Goal: Task Accomplishment & Management: Complete application form

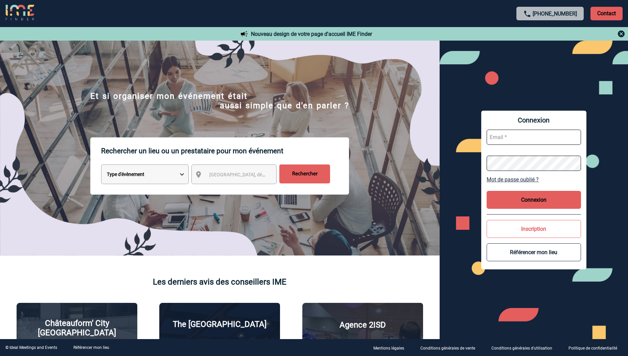
click at [411, 140] on input "text" at bounding box center [533, 136] width 94 height 15
click at [411, 137] on input "text" at bounding box center [533, 136] width 94 height 15
type input "valerie.hallot@novartis.com"
click at [411, 193] on button "Connexion" at bounding box center [533, 200] width 94 height 18
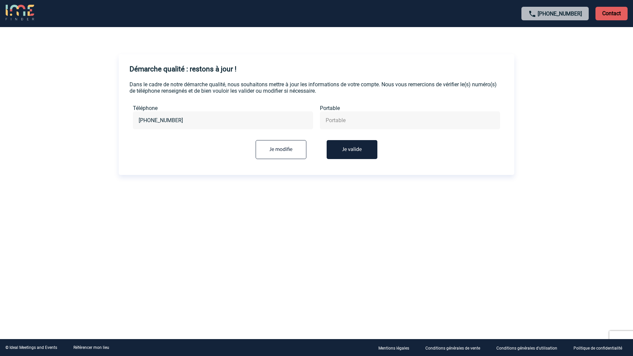
click at [359, 150] on button "Je valide" at bounding box center [351, 149] width 51 height 19
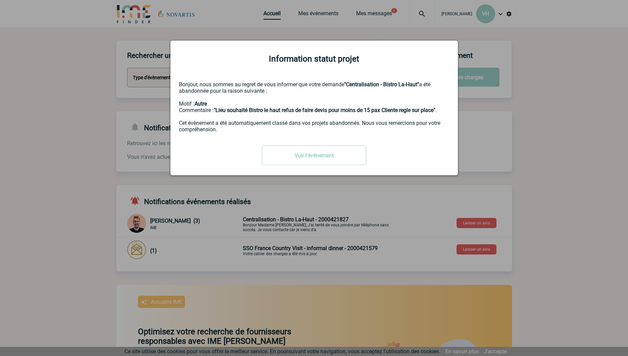
click at [198, 180] on div at bounding box center [314, 178] width 628 height 356
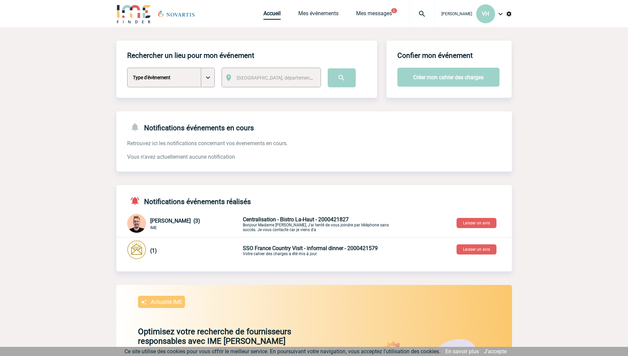
click at [210, 75] on select "Type d'évènement Séminaire avec nuitée Séminaire sans nuitée Repas de groupe Te…" at bounding box center [171, 78] width 88 height 20
select select "9"
click at [127, 68] on select "Type d'évènement Séminaire avec nuitée Séminaire sans nuitée Repas de groupe Te…" at bounding box center [171, 78] width 88 height 20
click at [283, 77] on span "Ville, département, région..." at bounding box center [284, 77] width 94 height 5
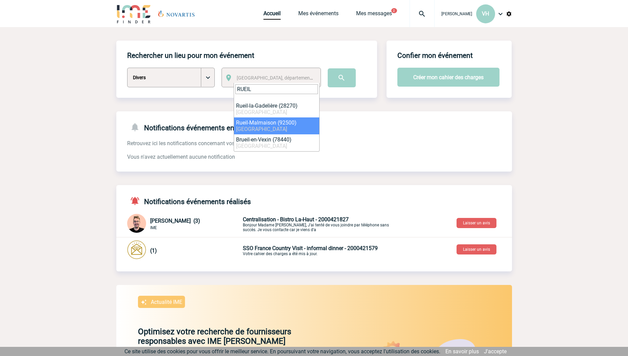
type input "RUEIL"
select select "54"
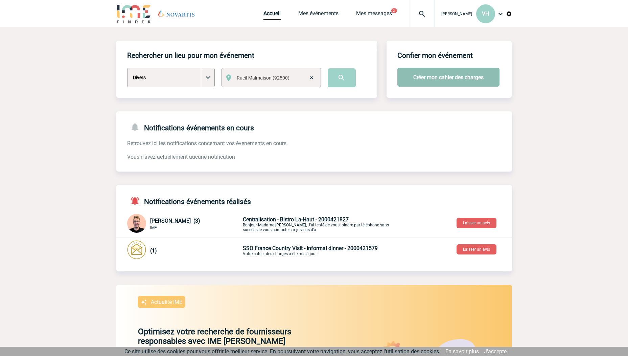
click at [451, 78] on button "Créer mon cahier des charges" at bounding box center [448, 77] width 102 height 19
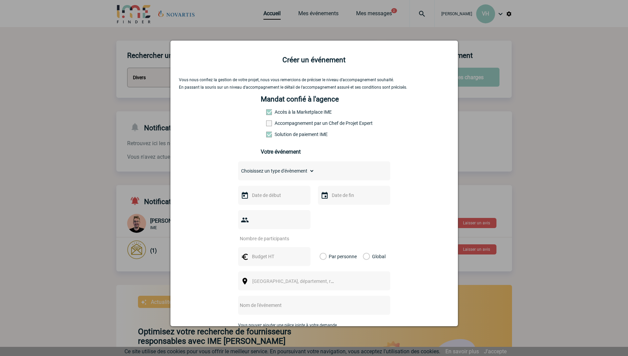
click at [268, 124] on span at bounding box center [269, 123] width 6 height 6
click at [0, 0] on input "Accompagnement par un Chef de Projet Expert" at bounding box center [0, 0] width 0 height 0
click at [276, 174] on select "Choisissez un type d'évènement Séminaire avec nuitée Séminaire sans nuitée Repa…" at bounding box center [276, 170] width 76 height 9
select select "5"
click at [238, 168] on select "Choisissez un type d'évènement Séminaire avec nuitée Séminaire sans nuitée Repa…" at bounding box center [276, 170] width 76 height 9
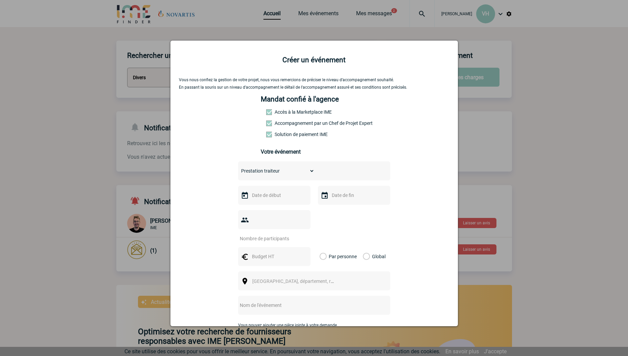
click at [280, 199] on input "text" at bounding box center [273, 195] width 47 height 9
click at [335, 210] on span "Suivant" at bounding box center [335, 208] width 5 height 5
click at [285, 249] on link "10" at bounding box center [281, 248] width 13 height 12
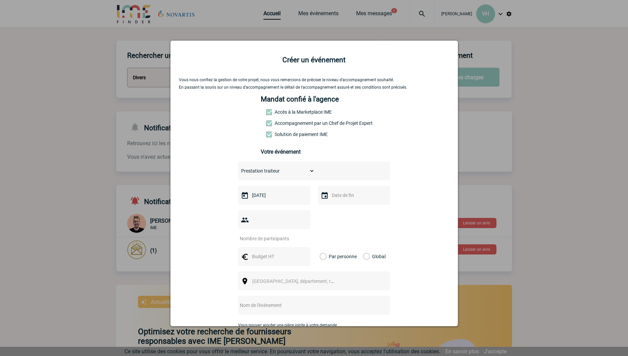
click at [268, 195] on input "10-12-2025" at bounding box center [273, 195] width 47 height 9
click at [296, 248] on link "11" at bounding box center [295, 248] width 13 height 12
type input "11-12-2025"
click at [360, 197] on input "text" at bounding box center [353, 195] width 47 height 9
click at [377, 248] on link "11" at bounding box center [374, 248] width 13 height 12
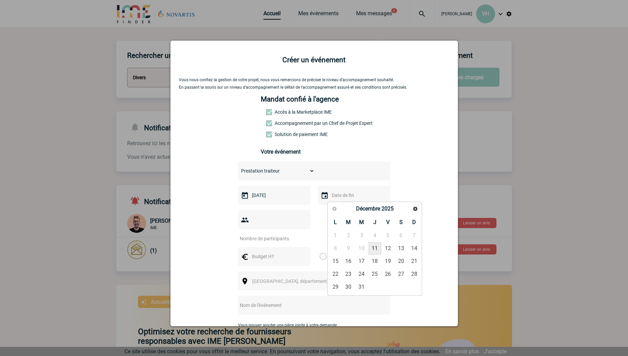
type input "11-12-2025"
click at [266, 234] on input "number" at bounding box center [270, 238] width 64 height 9
type input "90"
click at [272, 252] on input "text" at bounding box center [273, 256] width 47 height 9
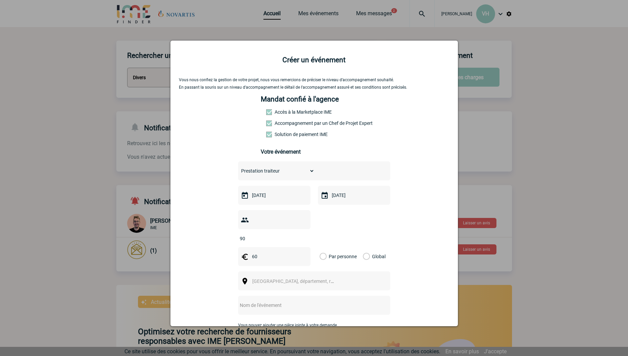
type input "60"
click at [321, 247] on label "Par personne" at bounding box center [322, 256] width 7 height 19
click at [0, 0] on input "Par personne" at bounding box center [0, 0] width 0 height 0
click at [297, 276] on span "Ville, département, région..." at bounding box center [295, 280] width 93 height 9
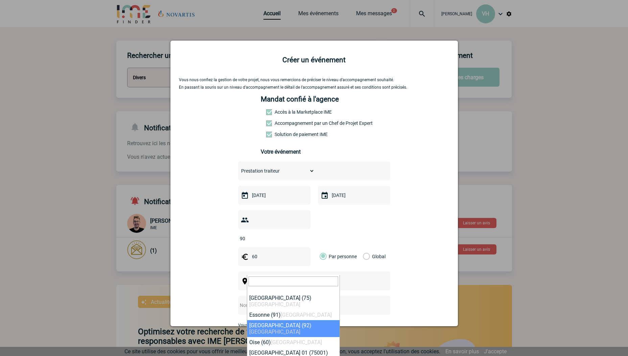
select select "25"
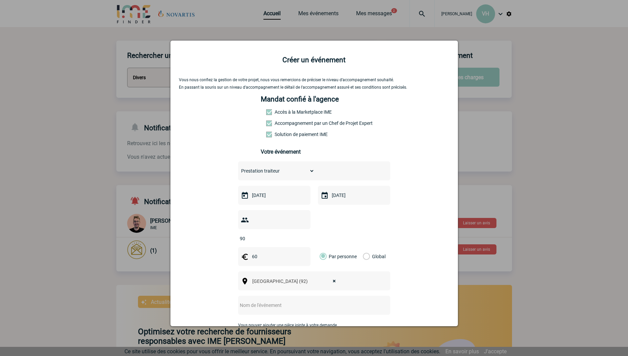
scroll to position [59, 0]
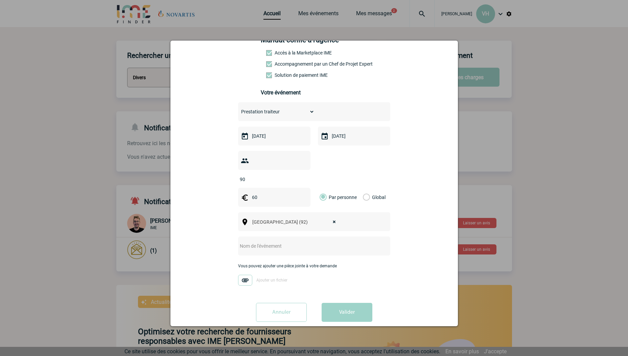
click at [259, 241] on input "text" at bounding box center [305, 245] width 134 height 9
click at [325, 241] on input "text" at bounding box center [305, 245] width 134 height 9
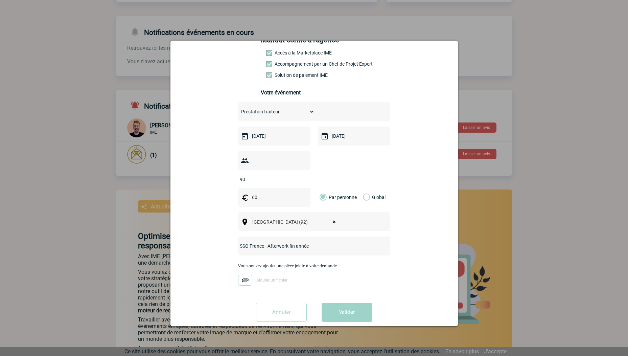
scroll to position [113, 0]
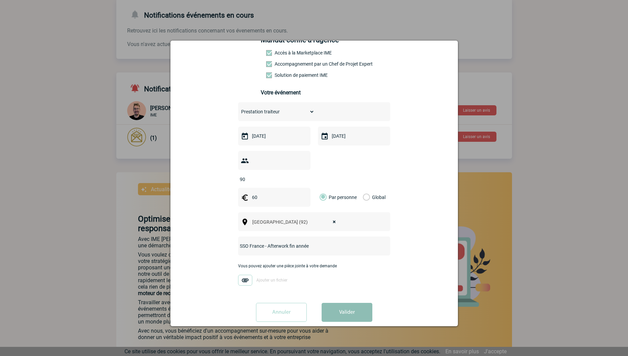
type input "SSO France - Afterwork fin année"
click at [350, 304] on button "Valider" at bounding box center [346, 311] width 51 height 19
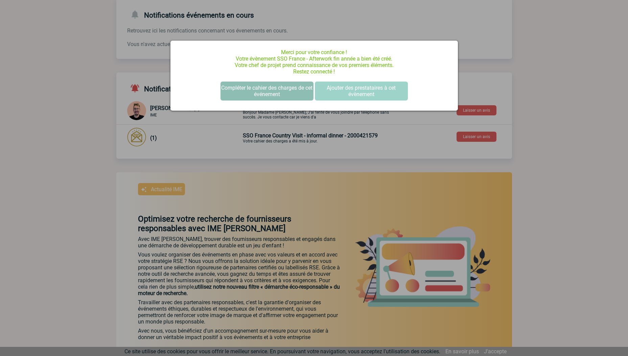
click at [270, 91] on button "Compléter le cahier des charges de cet événement" at bounding box center [266, 90] width 93 height 19
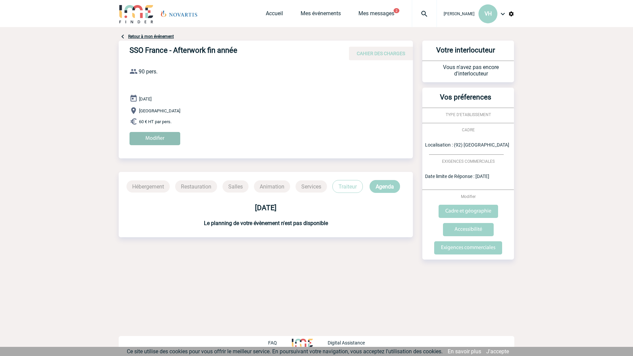
click at [155, 137] on input "Modifier" at bounding box center [154, 138] width 51 height 13
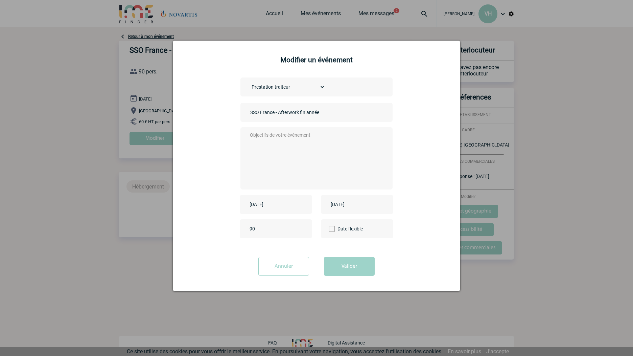
click at [257, 224] on div "90" at bounding box center [276, 228] width 72 height 19
click at [256, 229] on input "90" at bounding box center [280, 228] width 64 height 9
type input "95"
click at [353, 267] on button "Valider" at bounding box center [349, 266] width 51 height 19
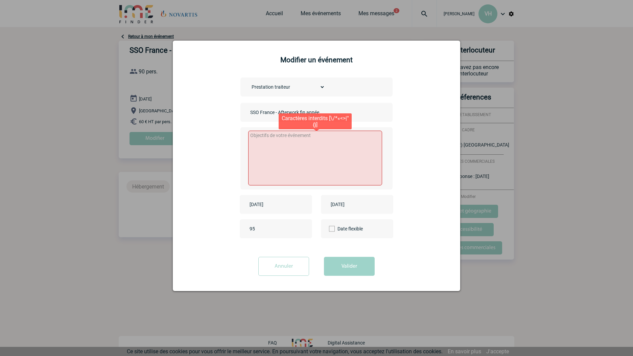
click at [310, 143] on textarea at bounding box center [315, 157] width 134 height 55
paste textarea "Burger Party, Quizz Room, Bar à flechettes, degustation vin et fromage ... des …"
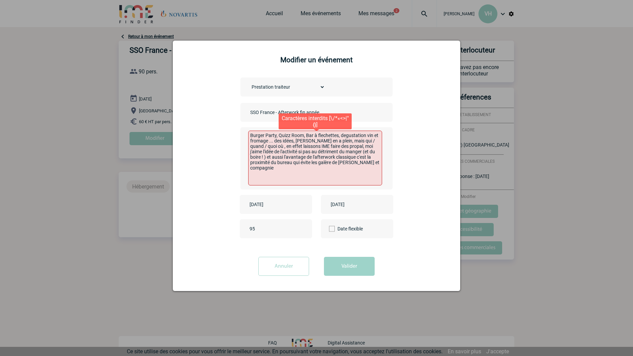
drag, startPoint x: 376, startPoint y: 166, endPoint x: 250, endPoint y: 137, distance: 129.8
click at [250, 137] on textarea "Burger Party, Quizz Room, Bar à flechettes, degustation vin et fromage ... des …" at bounding box center [315, 157] width 134 height 55
type textarea "T"
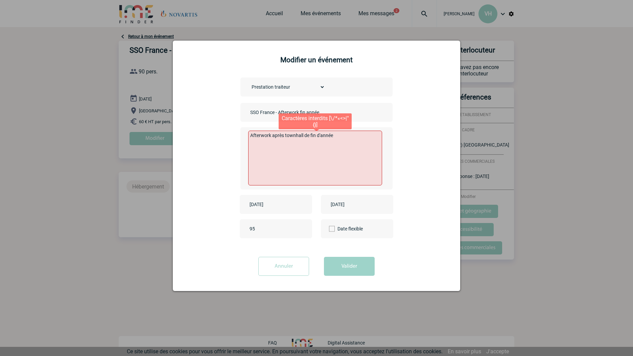
click at [358, 138] on textarea "Afterwork après townhall de fin d'année" at bounding box center [315, 157] width 134 height 55
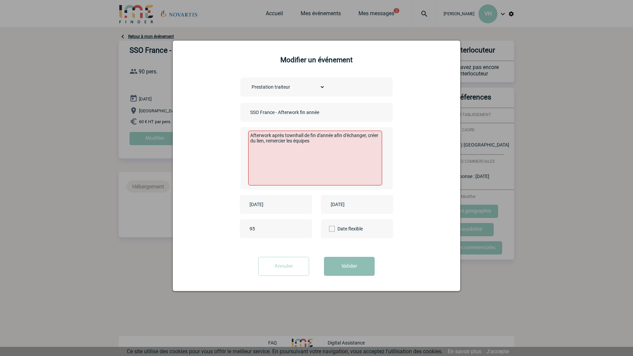
type textarea "Afterwork après townhall de fin d'année afin d'échanger, créer du lien, remerci…"
click at [340, 265] on button "Valider" at bounding box center [349, 266] width 51 height 19
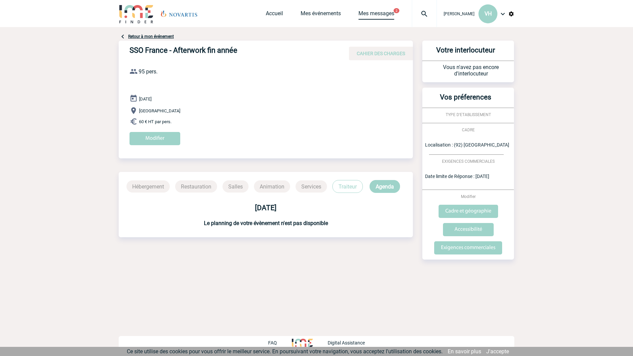
click at [394, 13] on link "Mes messages" at bounding box center [376, 14] width 36 height 9
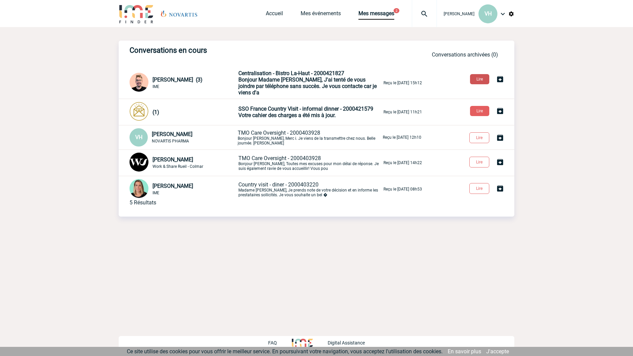
click at [478, 80] on button "Lire" at bounding box center [479, 79] width 19 height 10
click at [483, 106] on button "Lire" at bounding box center [479, 111] width 19 height 10
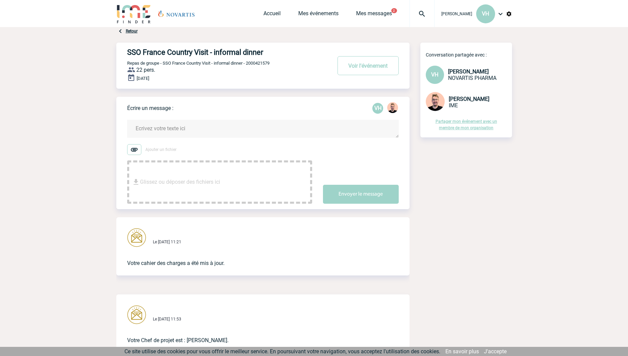
click at [356, 159] on div "Ajouter un fichier Glissez ou déposer des fichiers ici Envoyer le message" at bounding box center [268, 173] width 282 height 59
click at [206, 65] on span "Repas de groupe - SSO France Country Visit - informal dinner - 2000421579" at bounding box center [198, 62] width 142 height 5
click at [384, 11] on link "Mes messages" at bounding box center [374, 14] width 36 height 9
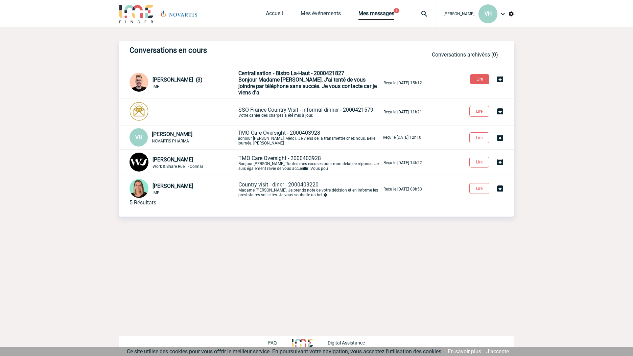
click at [308, 78] on span "Bonjour Madame Hallot, J'ai tenté de vous joindre par téléphone sans succès. Je…" at bounding box center [307, 85] width 138 height 19
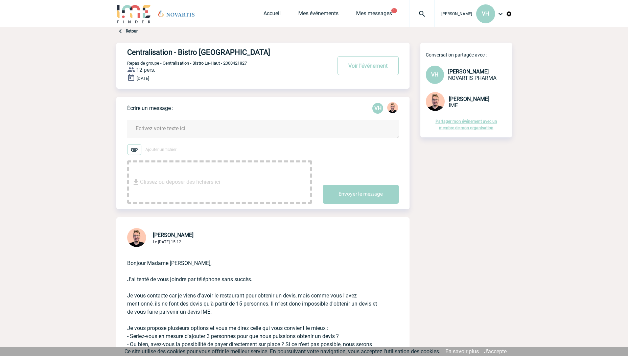
click at [290, 72] on div "Centralisation - Bistro La-Haut Voir l'événement Repas de groupe - Centralisati…" at bounding box center [268, 63] width 282 height 41
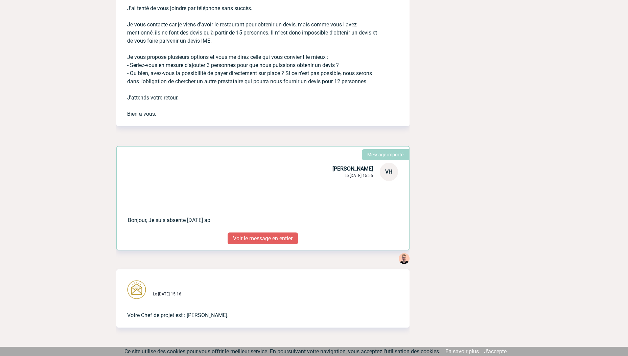
scroll to position [297, 0]
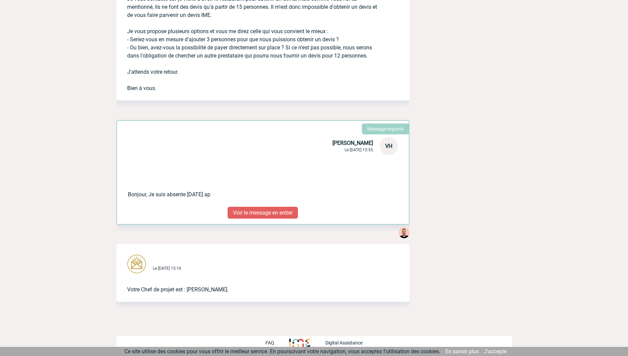
click at [237, 67] on p "Bonjour Madame [PERSON_NAME], J'ai tenté de vous joindre par téléphone sans suc…" at bounding box center [253, 22] width 252 height 141
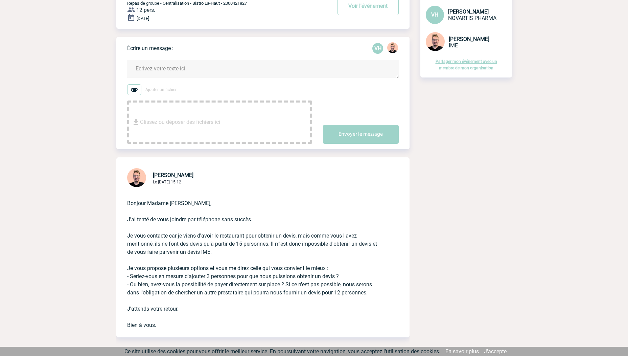
scroll to position [0, 0]
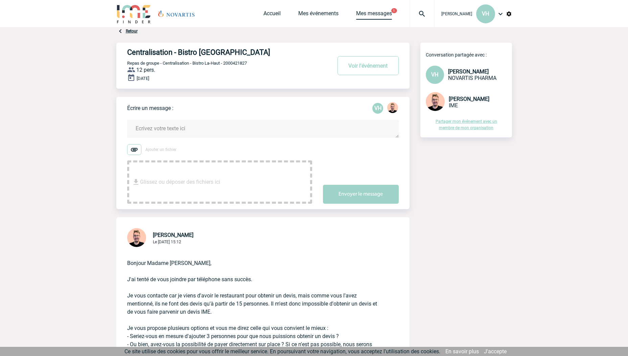
click at [383, 12] on link "Mes messages" at bounding box center [374, 14] width 36 height 9
click at [312, 13] on link "Mes événements" at bounding box center [318, 14] width 40 height 9
click at [272, 15] on link "Accueil" at bounding box center [271, 14] width 17 height 9
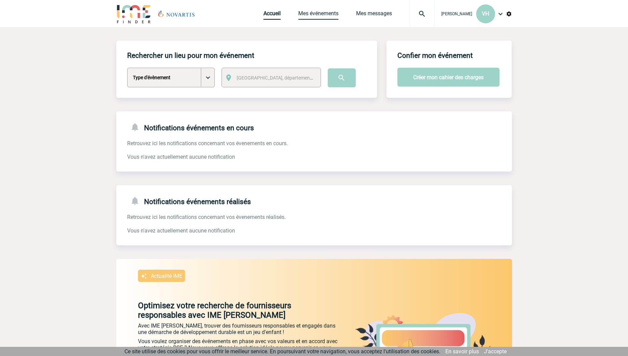
click at [335, 14] on link "Mes événements" at bounding box center [318, 14] width 40 height 9
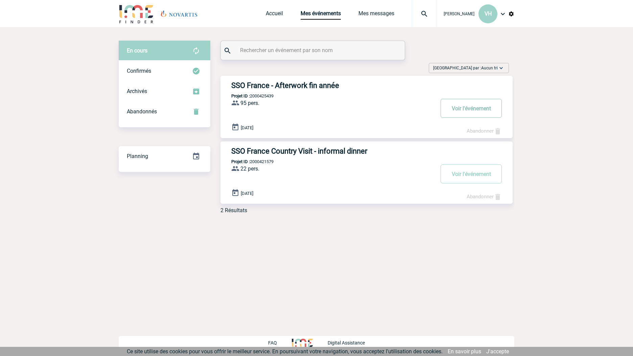
click at [475, 108] on button "Voir l'événement" at bounding box center [470, 108] width 61 height 19
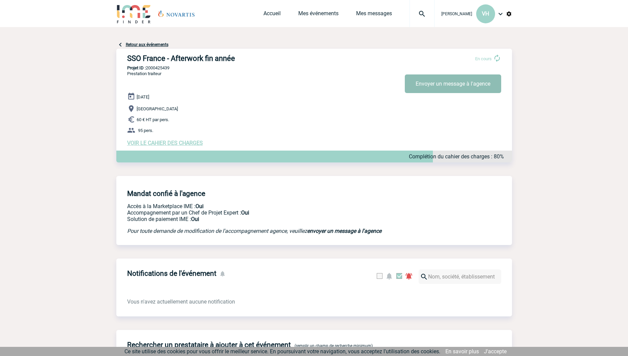
click at [447, 83] on button "Envoyer un message à l'agence" at bounding box center [453, 83] width 96 height 19
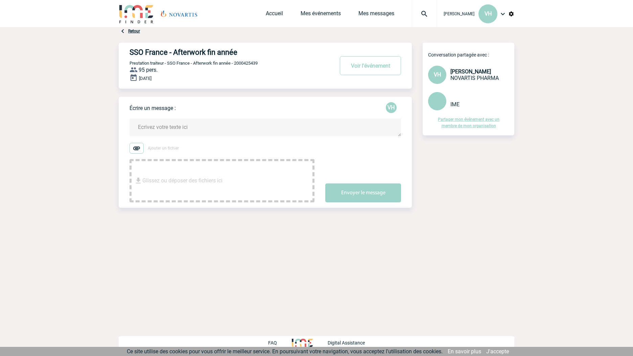
click at [164, 127] on textarea at bounding box center [264, 127] width 271 height 18
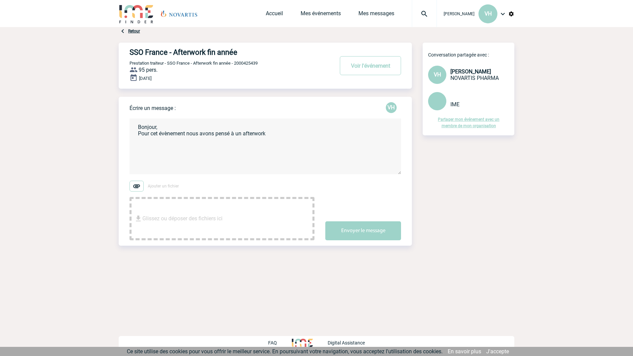
paste textarea "Burger Party, Quizz Room, Bar à flechettes, degustation vin et fromage ... des …"
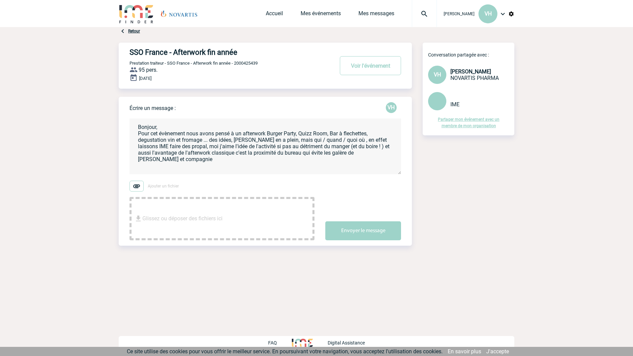
click at [268, 133] on textarea "Bonjour, Pour cet évènement nous avons pensé à un afterwork Burger Party, Quizz…" at bounding box center [264, 146] width 271 height 56
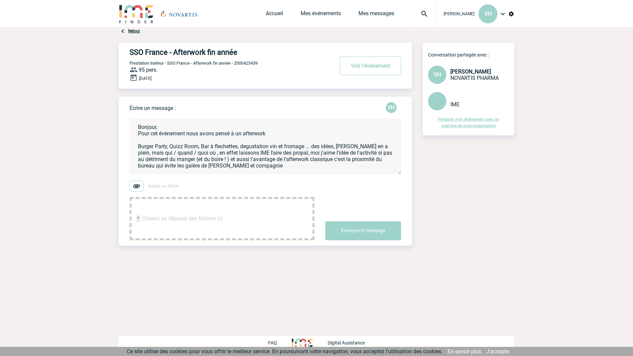
click at [276, 133] on textarea "Bonjour, Pour cet évènement nous avons pensé à un afterwork Burger Party, Quizz…" at bounding box center [264, 146] width 271 height 56
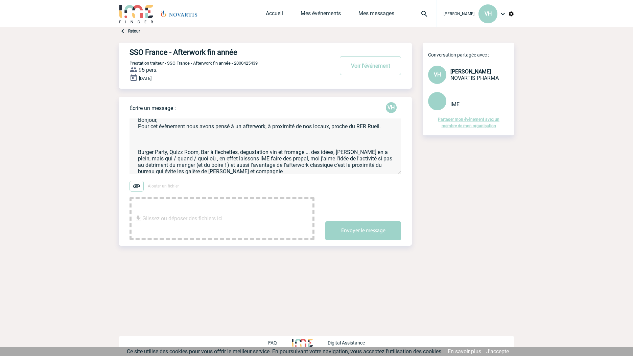
scroll to position [9, 0]
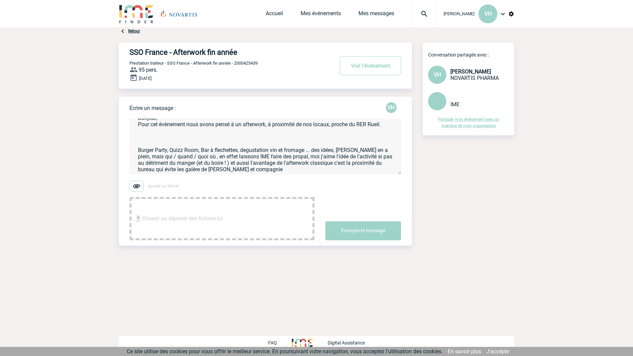
click at [266, 125] on textarea "Bonjour, Pour cet évènement nous avons pensé à un afterwork, à proximité de nos…" at bounding box center [264, 146] width 271 height 56
click at [212, 134] on textarea "Bonjour, Pour cet évènement nous avons pensé à un afterwork, à proximité de nos…" at bounding box center [264, 146] width 271 height 56
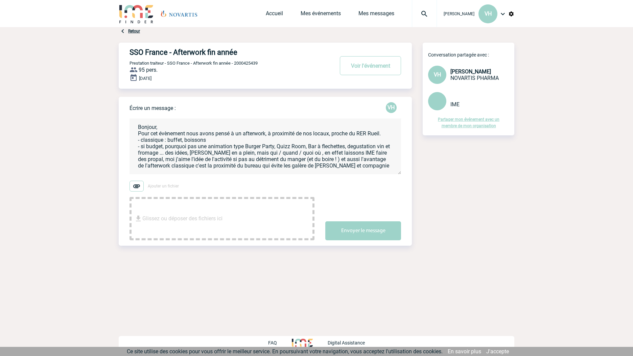
scroll to position [0, 0]
click at [349, 148] on textarea "Bonjour, Pour cet évènement nous avons pensé à un afterwork, à proximité de nos…" at bounding box center [264, 146] width 271 height 56
drag, startPoint x: 349, startPoint y: 147, endPoint x: 392, endPoint y: 149, distance: 42.9
click at [392, 149] on textarea "Bonjour, Pour cet évènement nous avons pensé à un afterwork, à proximité de nos…" at bounding box center [264, 146] width 271 height 56
click at [220, 154] on textarea "Bonjour, Pour cet évènement nous avons pensé à un afterwork, à proximité de nos…" at bounding box center [264, 146] width 271 height 56
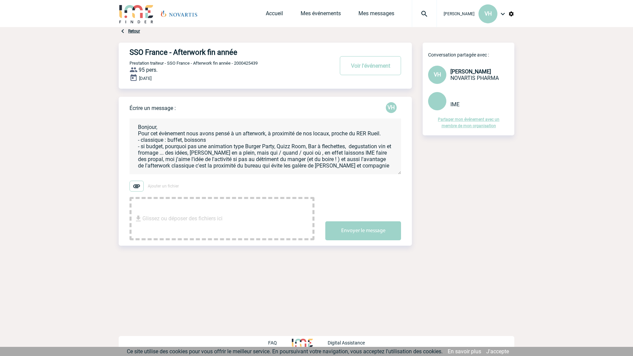
drag, startPoint x: 172, startPoint y: 153, endPoint x: 409, endPoint y: 168, distance: 237.0
click at [409, 168] on form "Bonjour, Pour cet évènement nous avons pensé à un afterwork, à proximité de nos…" at bounding box center [270, 175] width 282 height 129
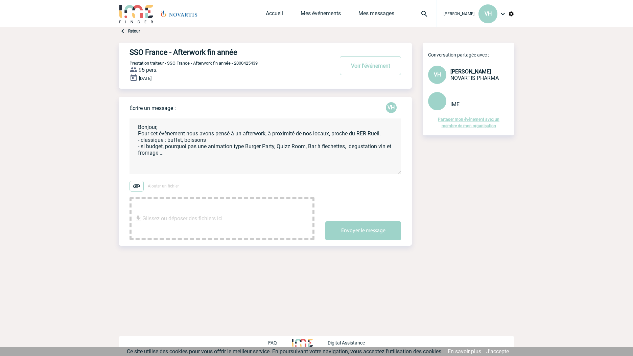
click at [358, 146] on textarea "Bonjour, Pour cet évènement nous avons pensé à un afterwork, à proximité de nos…" at bounding box center [264, 146] width 271 height 56
drag, startPoint x: 350, startPoint y: 146, endPoint x: 394, endPoint y: 153, distance: 44.1
click at [394, 153] on textarea "Bonjour, Pour cet évènement nous avons pensé à un afterwork, à proximité de nos…" at bounding box center [264, 146] width 271 height 56
drag, startPoint x: 210, startPoint y: 140, endPoint x: 286, endPoint y: 141, distance: 76.0
click at [211, 140] on textarea "Bonjour, Pour cet évènement nous avons pensé à un afterwork, à proximité de nos…" at bounding box center [264, 146] width 271 height 56
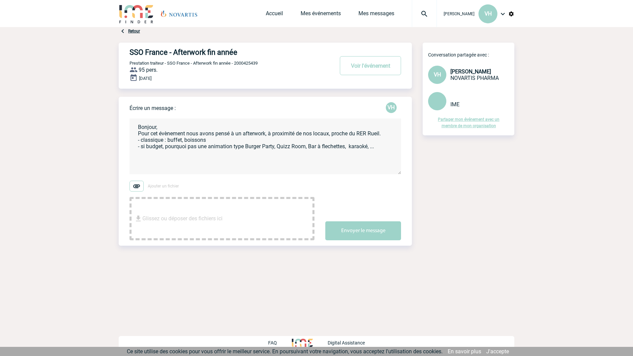
click at [193, 153] on textarea "Bonjour, Pour cet évènement nous avons pensé à un afterwork, à proximité de nos…" at bounding box center [264, 146] width 271 height 56
click at [380, 147] on textarea "Bonjour, Pour cet évènement nous avons pensé à un afterwork, à proximité de nos…" at bounding box center [264, 146] width 271 height 56
click at [216, 159] on textarea "Bonjour, Pour cet évènement nous avons pensé à un afterwork, à proximité de nos…" at bounding box center [264, 146] width 271 height 56
paste textarea "[STREET_ADDRESS][PERSON_NAME]"
click at [198, 168] on textarea "Bonjour, Pour cet évènement nous avons pensé à un afterwork, à proximité de nos…" at bounding box center [264, 146] width 271 height 56
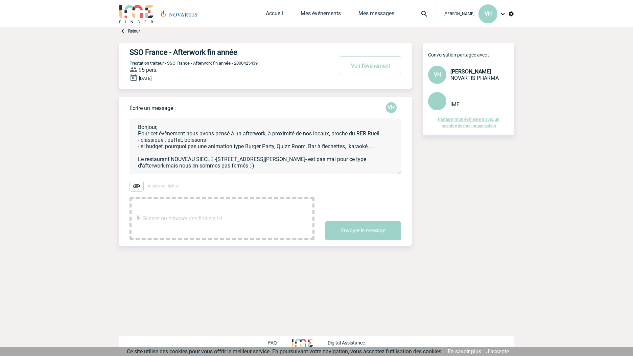
scroll to position [3, 0]
click at [165, 125] on textarea "Bonjour, Pour cet évènement nous avons pensé à un afterwork, à proximité de nos…" at bounding box center [264, 146] width 271 height 56
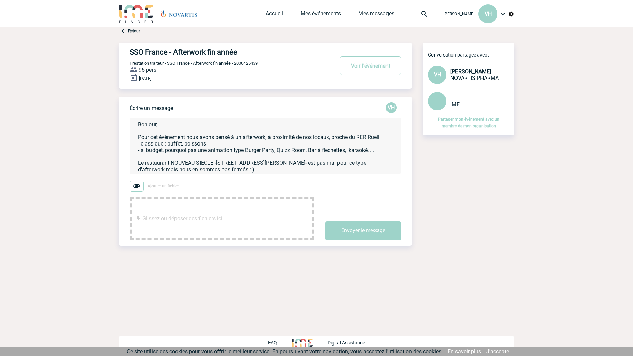
click at [259, 136] on textarea "Bonjour, Pour cet évènement nous avons pensé à un afterwork, à proximité de nos…" at bounding box center [264, 146] width 271 height 56
click at [256, 138] on textarea "Bonjour, Pour cet évènement nous avons pensé à un afterwork, à proximité de nos…" at bounding box center [264, 146] width 271 height 56
click at [218, 144] on textarea "Bonjour, Pour cet évènement nous avons pensé à un after work, à proximité de no…" at bounding box center [264, 146] width 271 height 56
click at [387, 149] on textarea "Bonjour, Pour cet évènement nous avons pensé à un after work, à proximité de no…" at bounding box center [264, 146] width 271 height 56
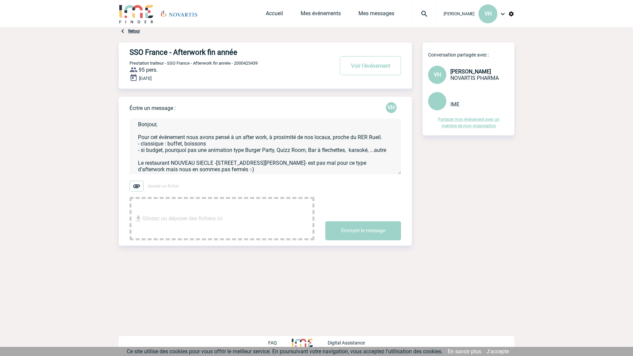
click at [302, 164] on textarea "Bonjour, Pour cet évènement nous avons pensé à un after work, à proximité de no…" at bounding box center [264, 146] width 271 height 56
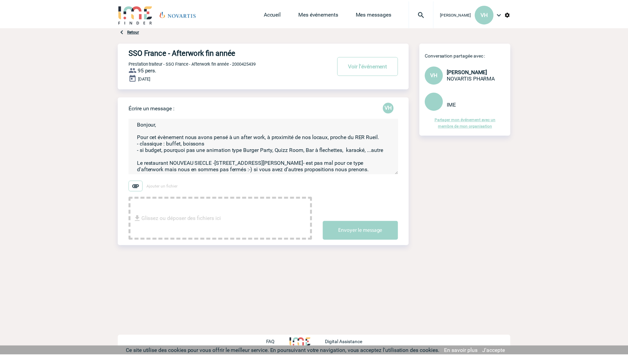
scroll to position [0, 0]
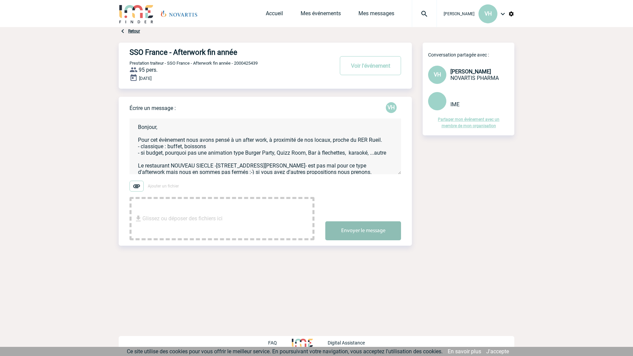
type textarea "Bonjour, Pour cet évènement nous avons pensé à un after work, à proximité de no…"
click at [366, 233] on button "Envoyer le message" at bounding box center [363, 230] width 76 height 19
